Goal: Task Accomplishment & Management: Manage account settings

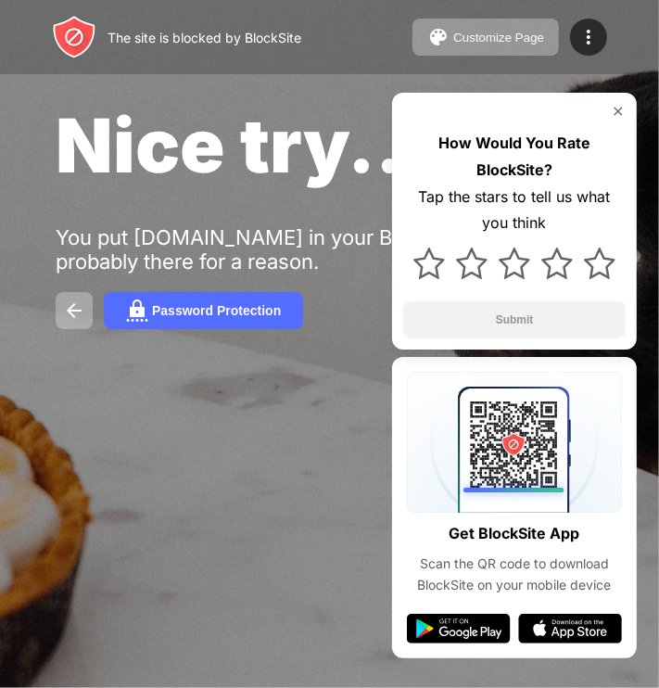
drag, startPoint x: 341, startPoint y: 147, endPoint x: 341, endPoint y: 179, distance: 31.5
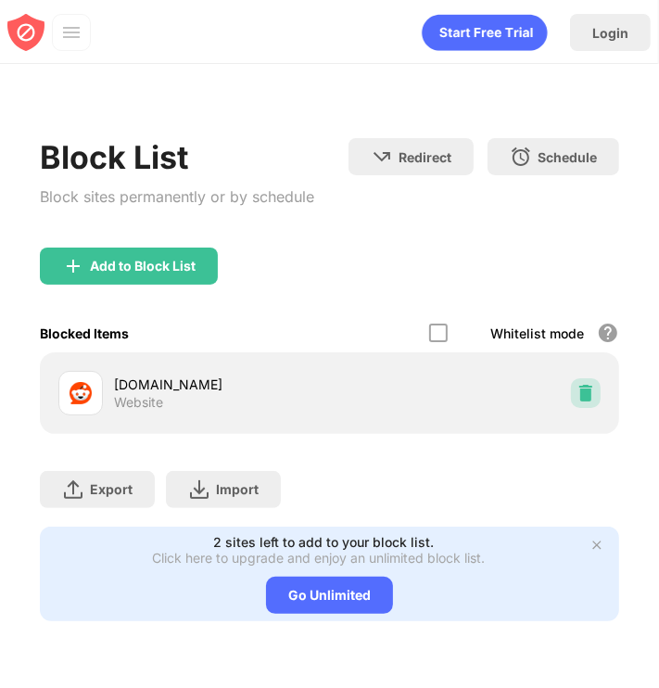
click at [573, 396] on div at bounding box center [586, 393] width 30 height 30
click at [599, 390] on div at bounding box center [587, 393] width 30 height 30
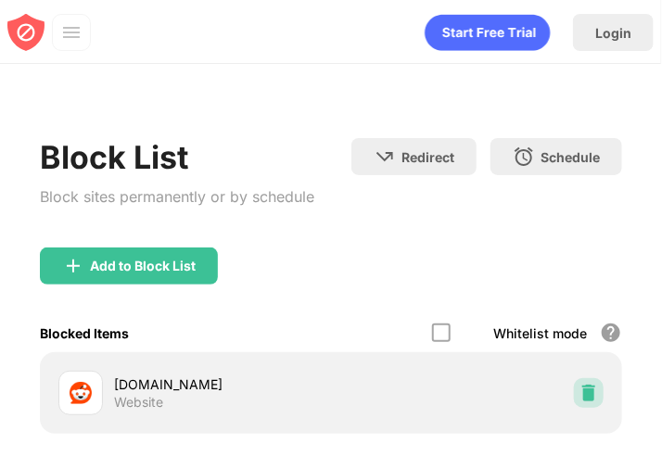
click at [575, 401] on div at bounding box center [589, 393] width 30 height 30
